Goal: Manage account settings

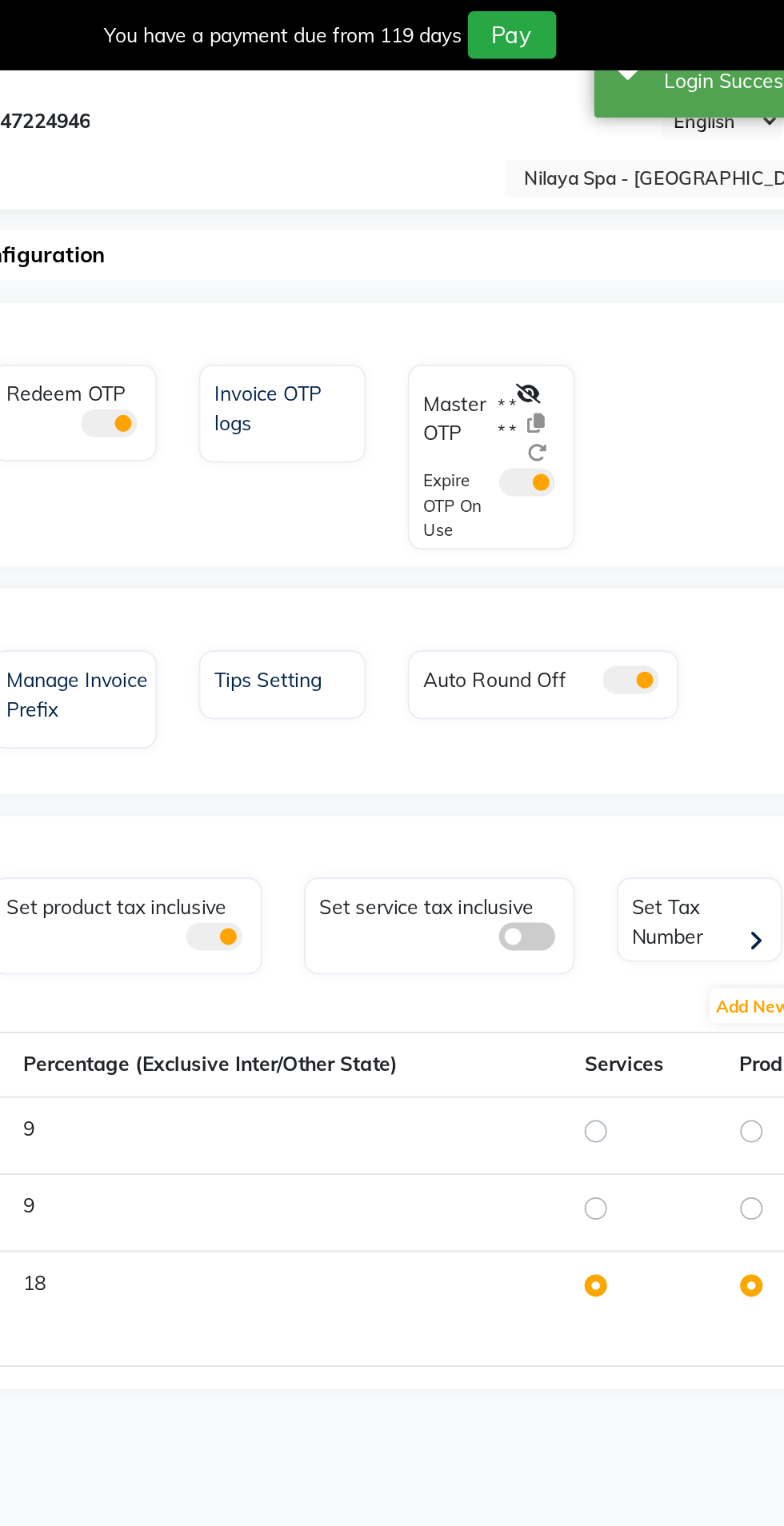
select select "en"
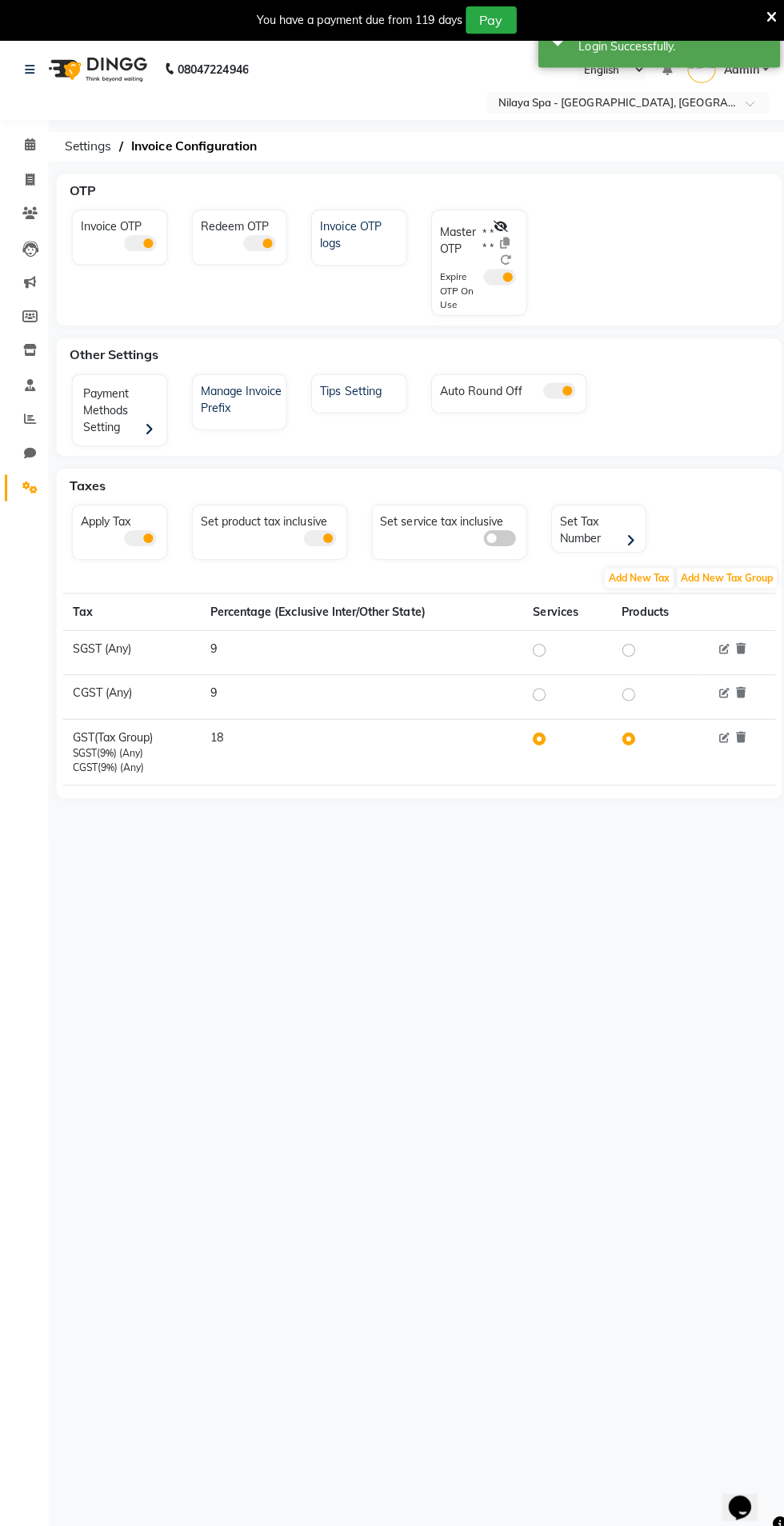
click at [537, 100] on input "text" at bounding box center [607, 103] width 232 height 16
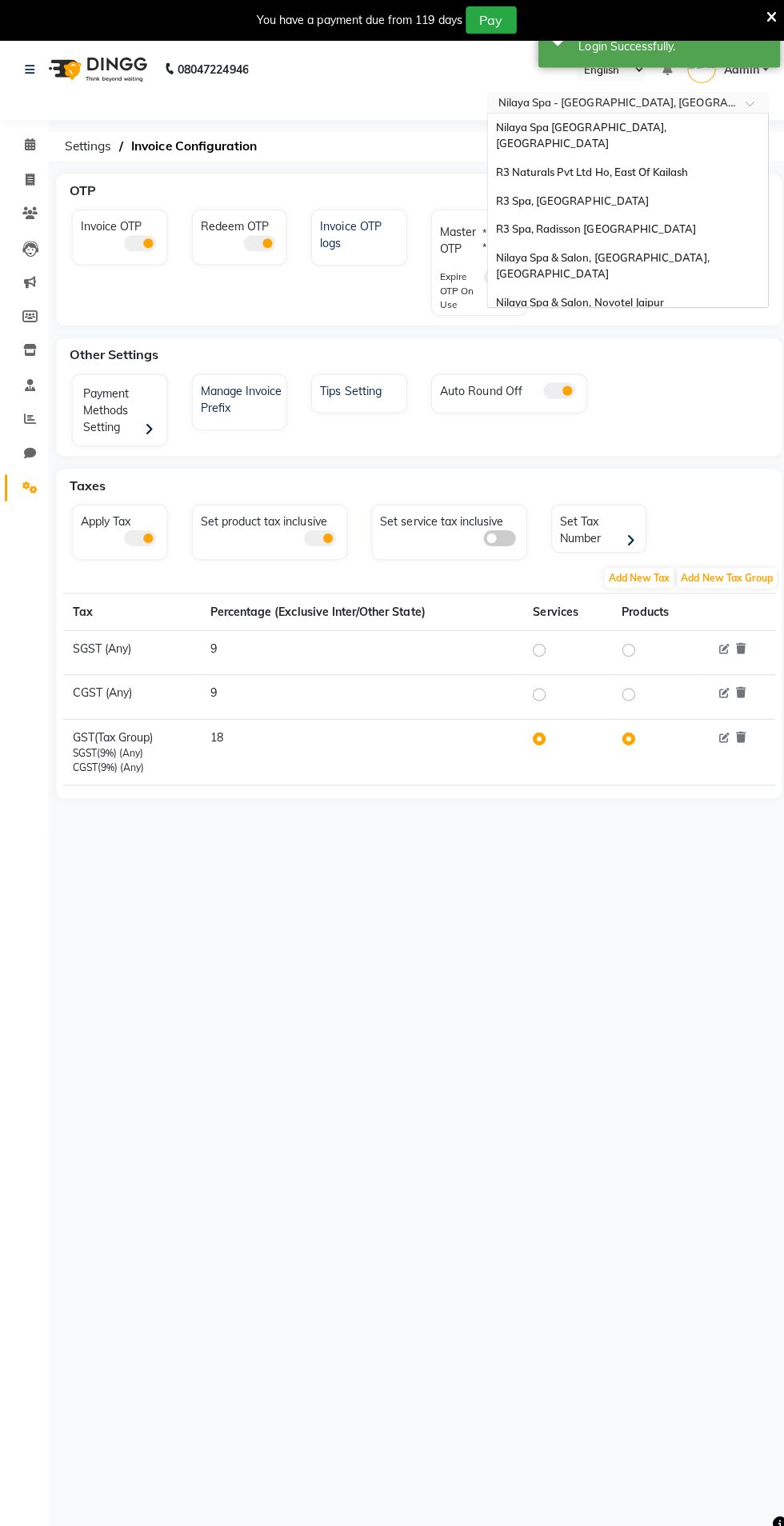
scroll to position [170, 0]
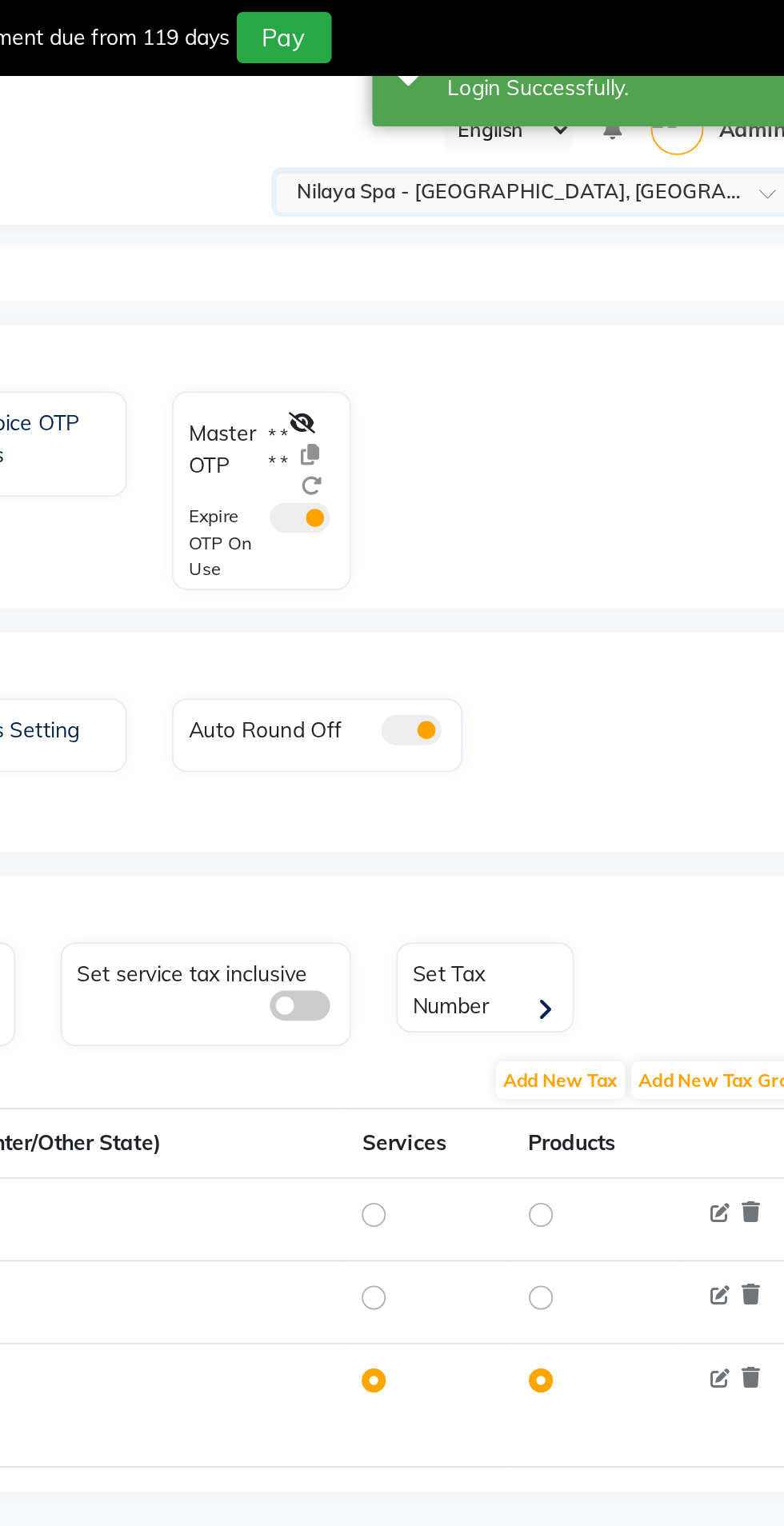
click at [503, 109] on input "text" at bounding box center [607, 103] width 232 height 16
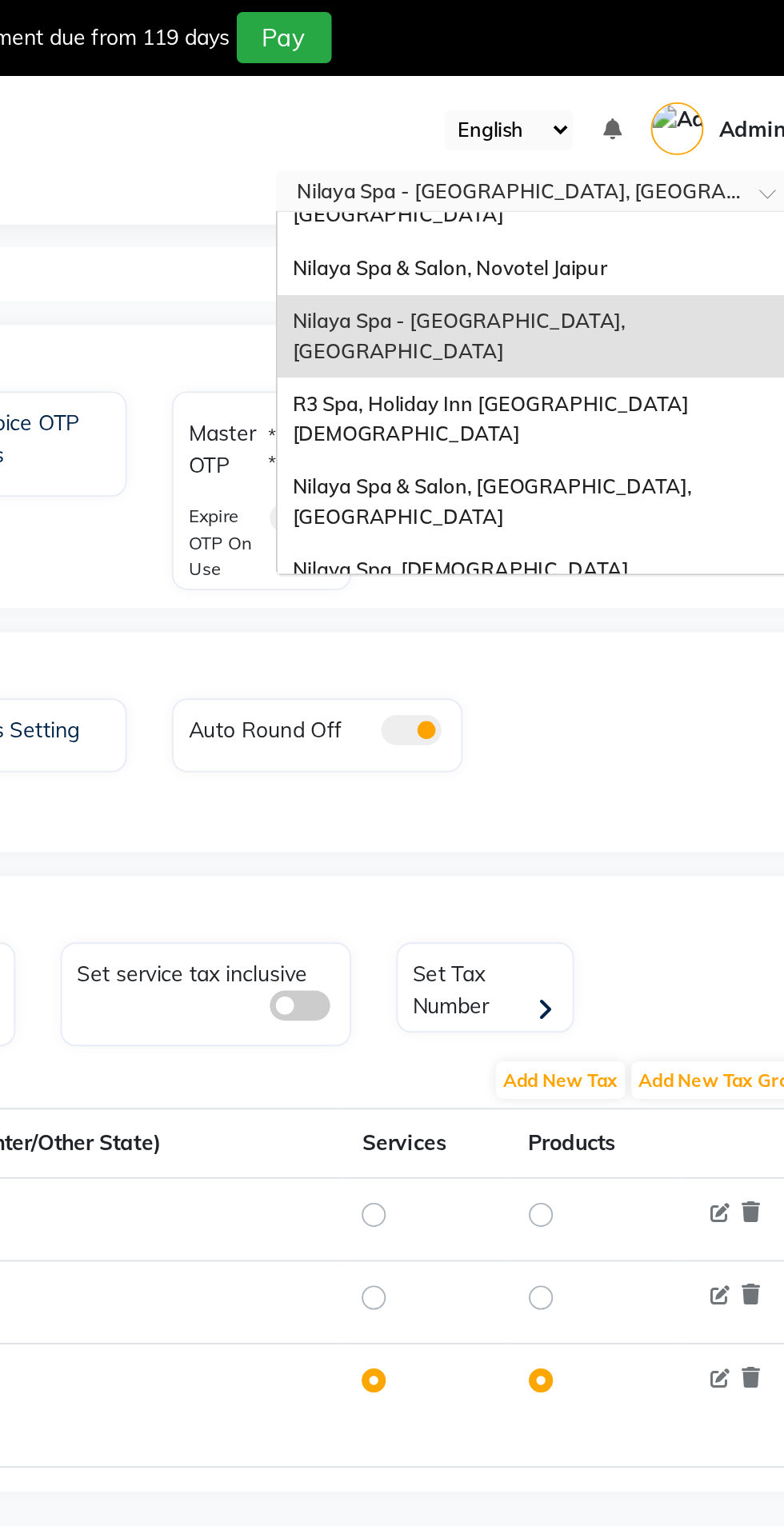
scroll to position [220, 0]
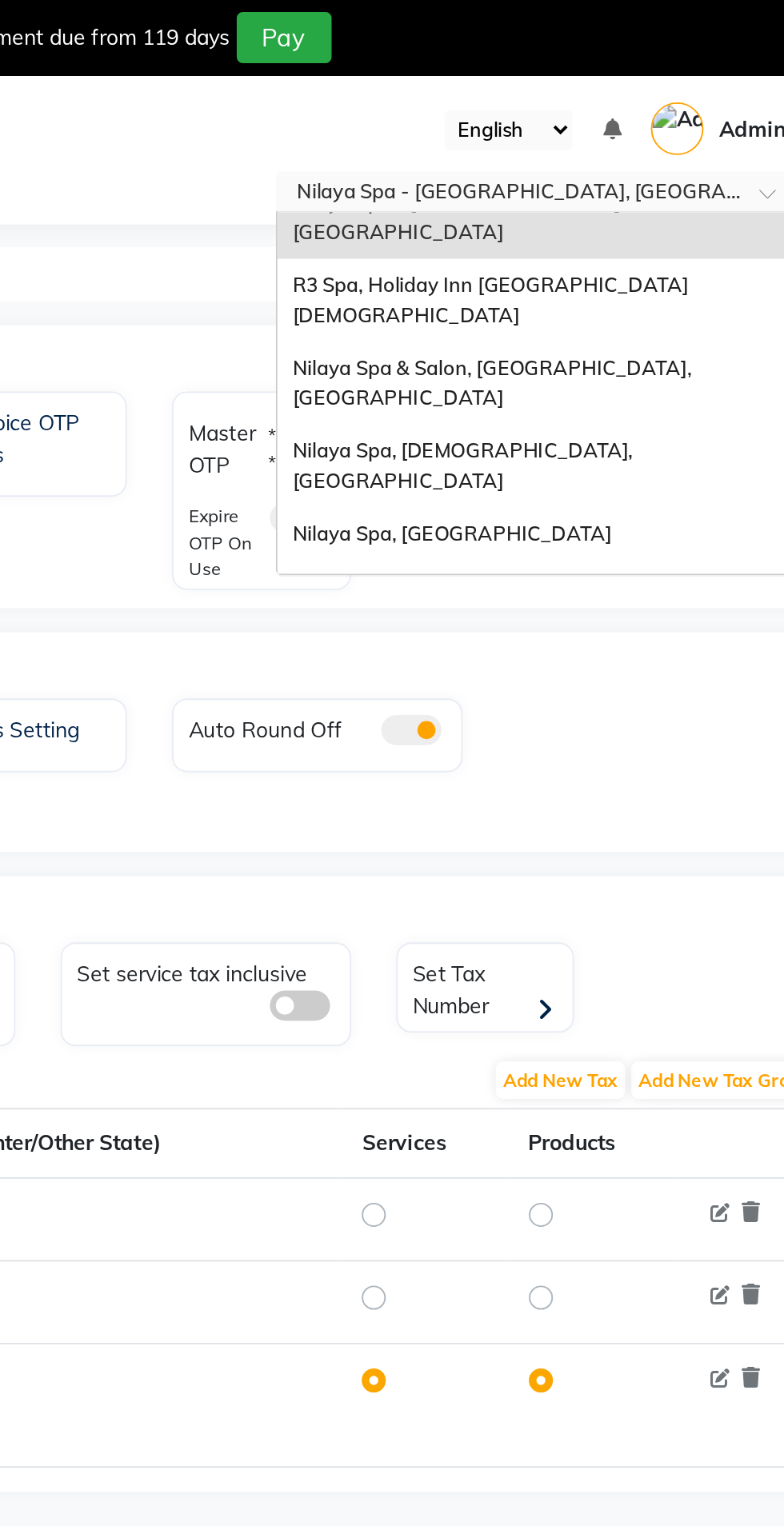
click at [659, 298] on div "[GEOGRAPHIC_DATA], Courtyard [GEOGRAPHIC_DATA]" at bounding box center [623, 320] width 278 height 44
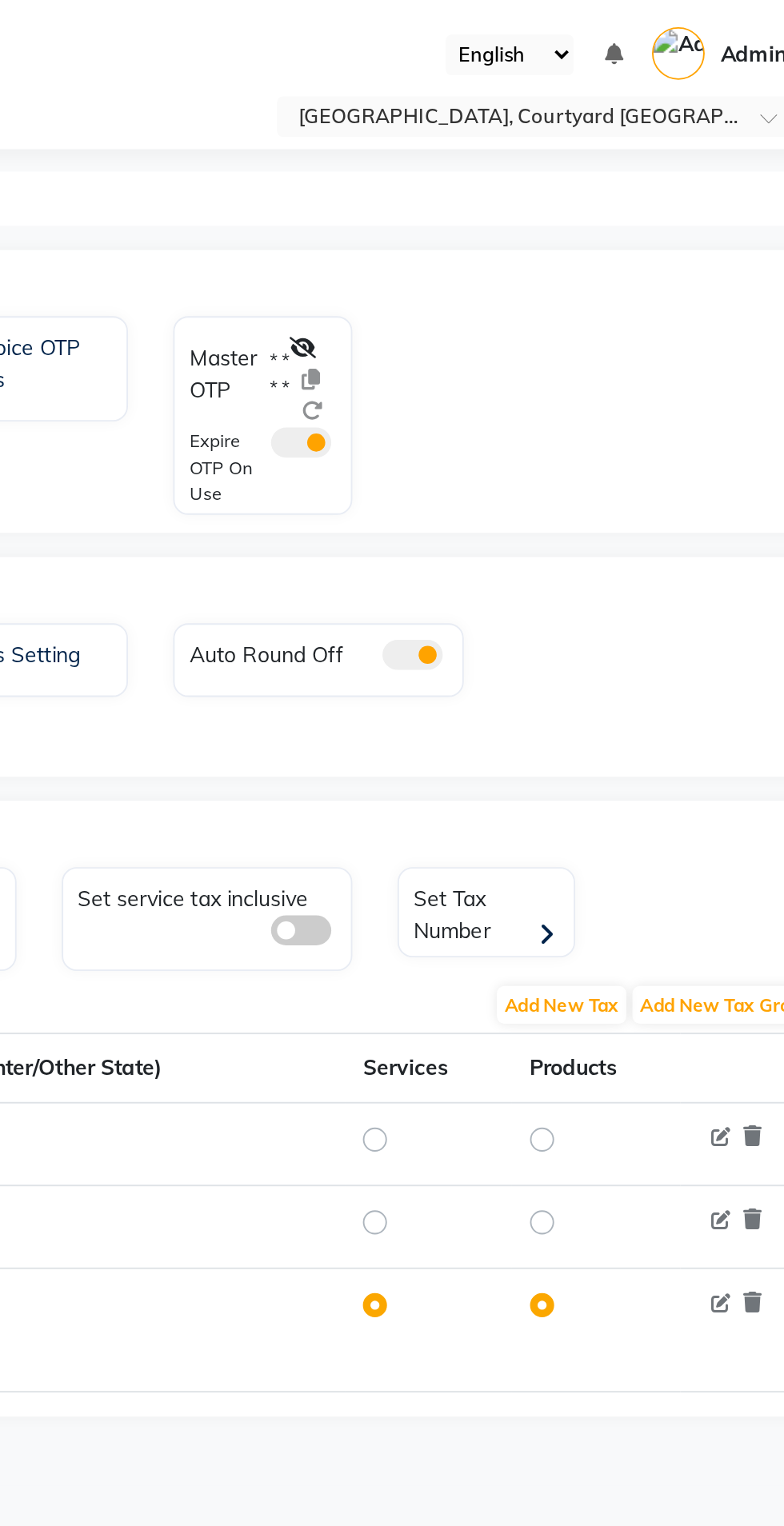
click at [502, 186] on icon at bounding box center [496, 185] width 14 height 12
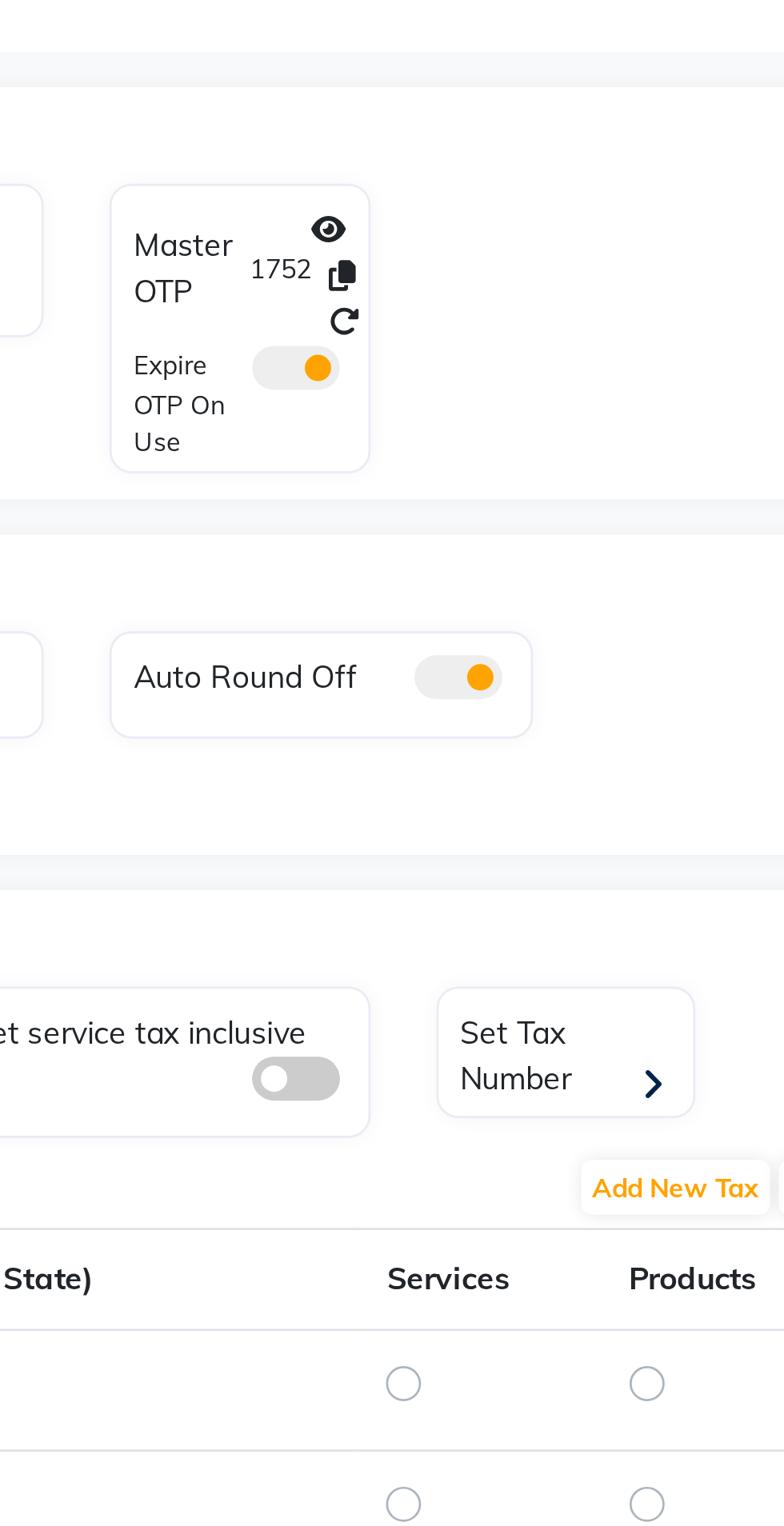
click at [519, 220] on icon at bounding box center [514, 219] width 12 height 12
click at [516, 219] on icon at bounding box center [514, 219] width 12 height 12
click at [516, 200] on icon at bounding box center [513, 201] width 10 height 12
